Goal: Navigation & Orientation: Find specific page/section

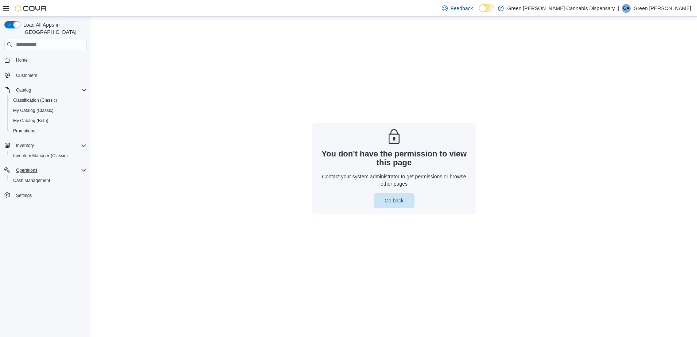
click at [82, 167] on icon "Complex example" at bounding box center [84, 170] width 6 height 6
click at [81, 167] on icon "Complex example" at bounding box center [84, 170] width 6 height 6
click at [605, 9] on p "Green [PERSON_NAME] Cannabis Dispensary" at bounding box center [562, 8] width 108 height 9
click at [674, 9] on p "Green [PERSON_NAME]" at bounding box center [663, 8] width 58 height 9
click at [642, 71] on span "Sign Out" at bounding box center [644, 71] width 20 height 7
